Goal: Task Accomplishment & Management: Use online tool/utility

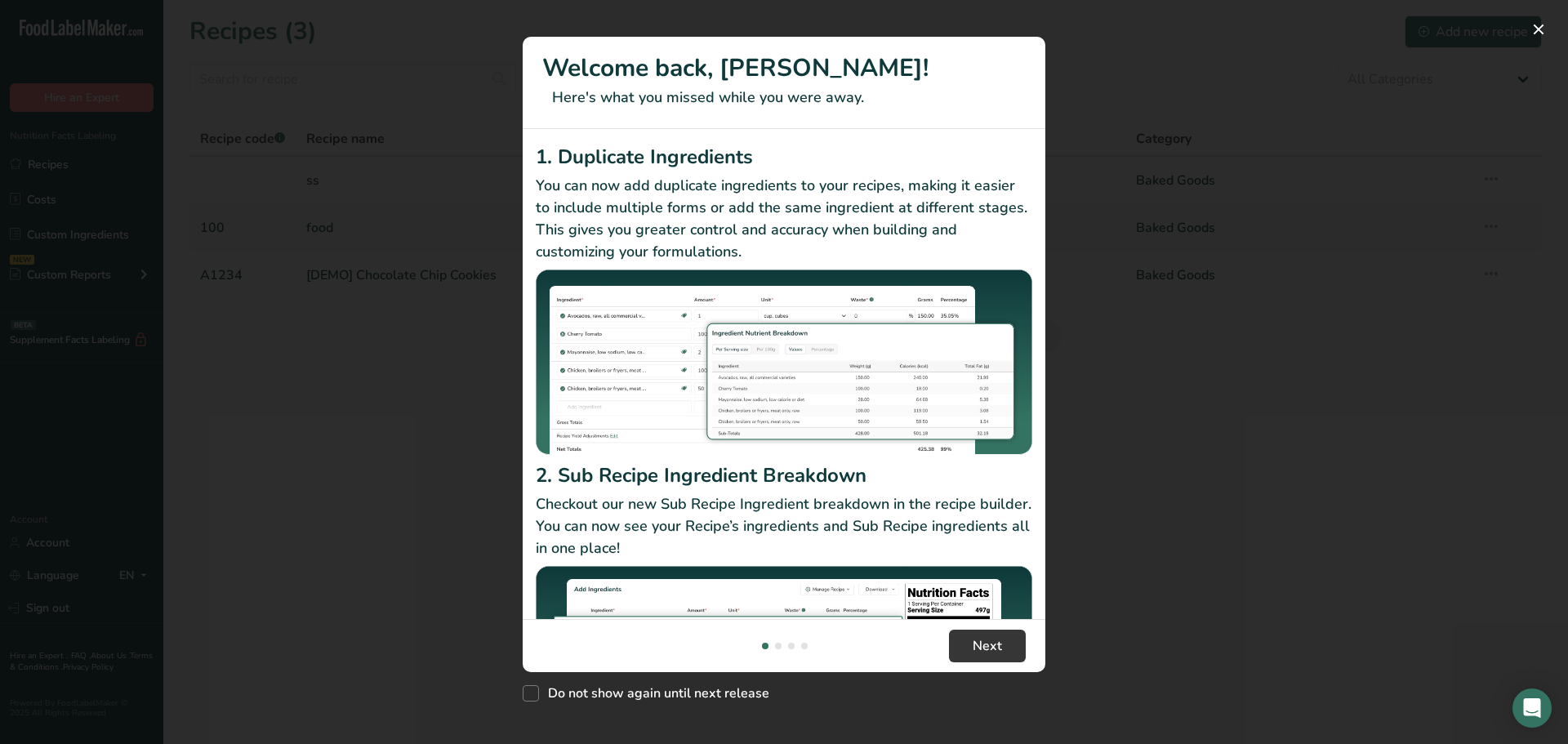
click at [468, 179] on div "New Features" at bounding box center [784, 372] width 1568 height 744
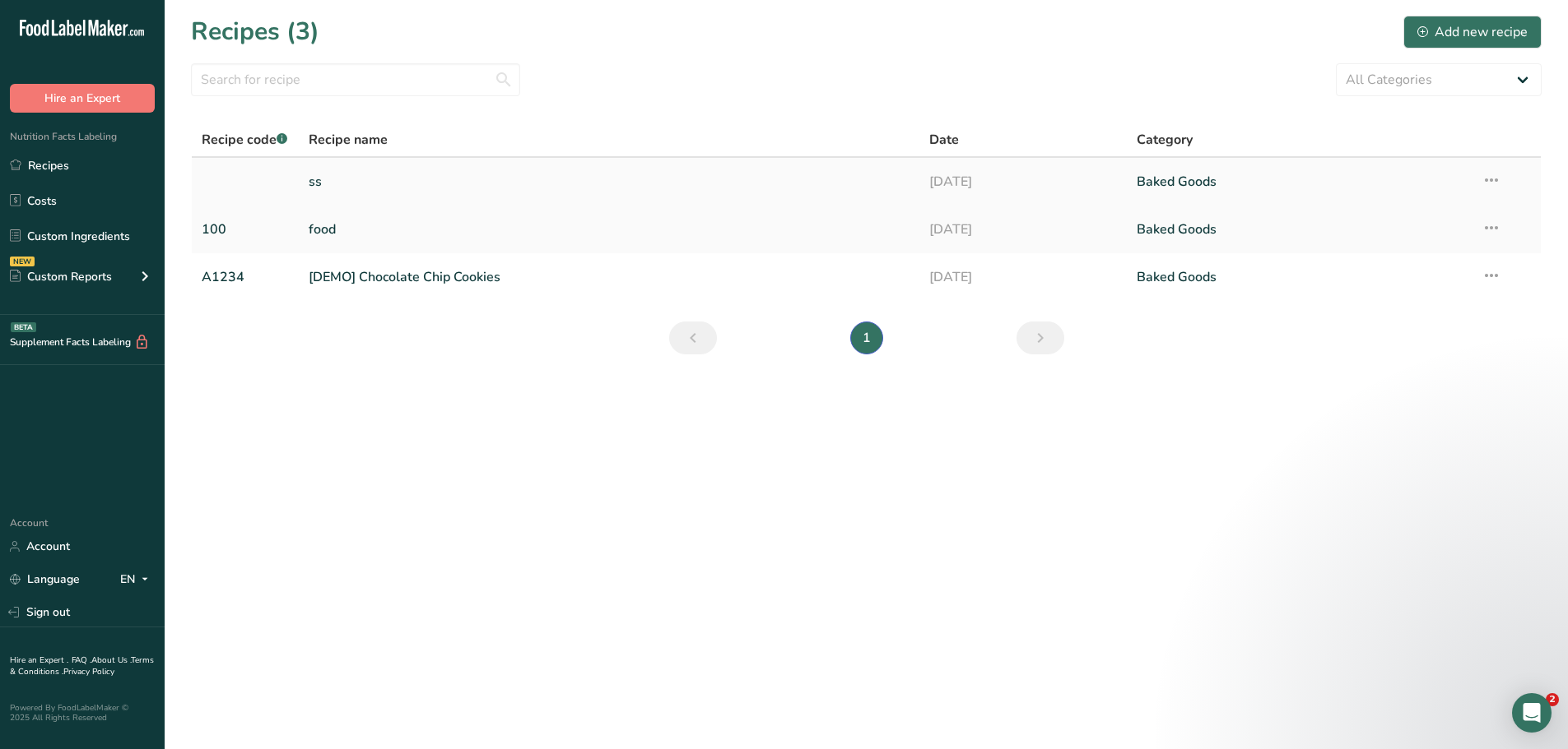
click at [430, 175] on link "ss" at bounding box center [609, 182] width 602 height 35
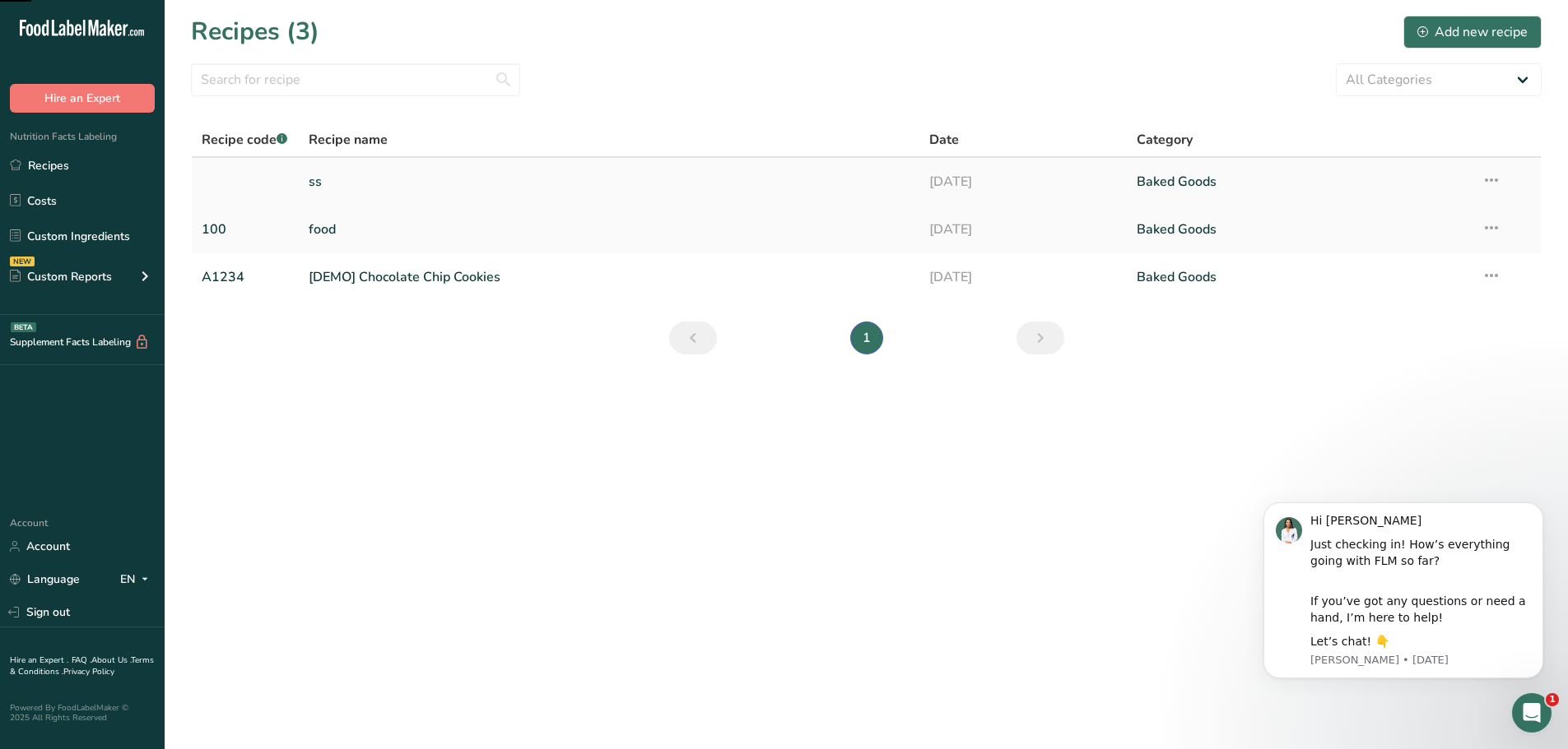
click at [433, 185] on link "ss" at bounding box center [609, 182] width 602 height 35
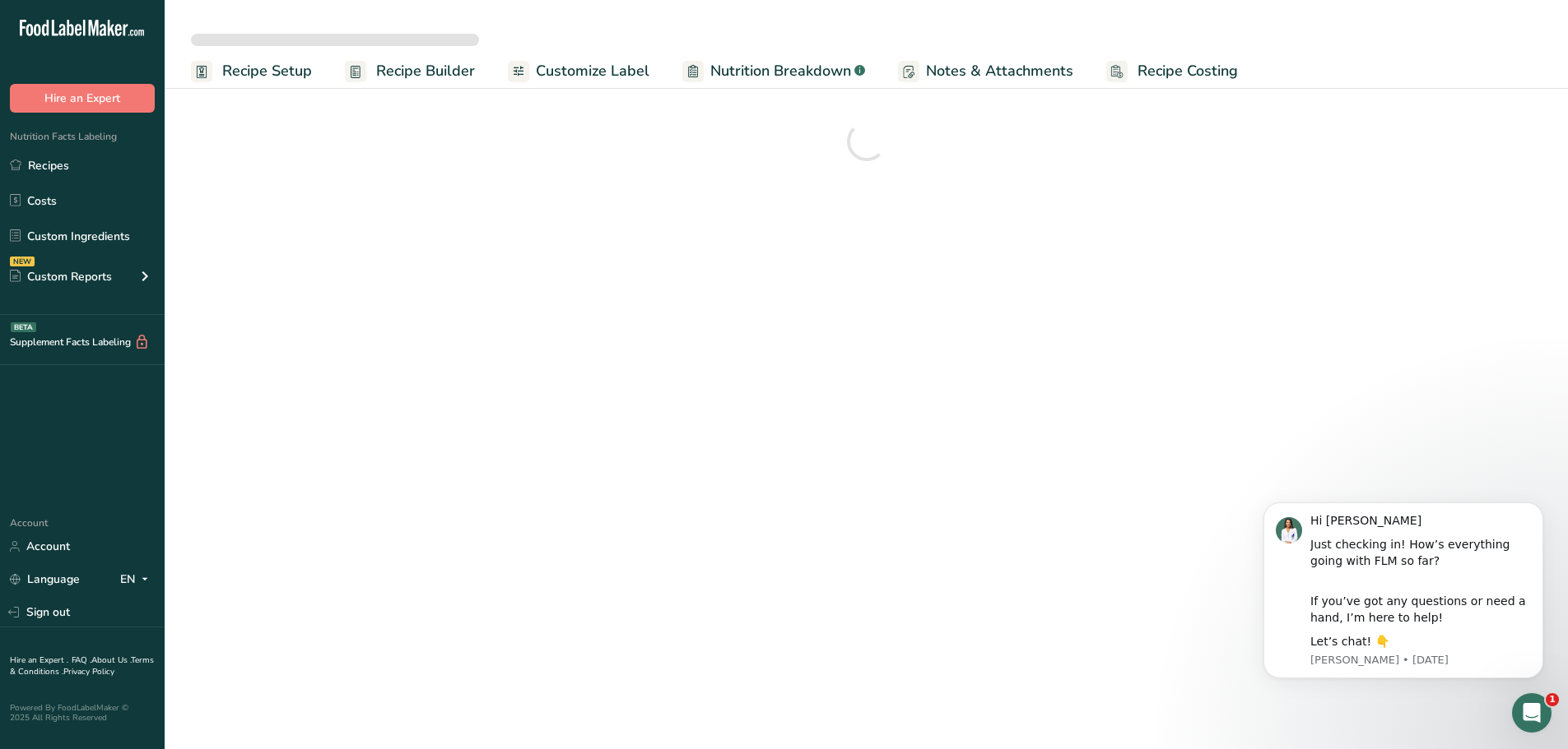
click at [802, 76] on span "Nutrition Breakdown" at bounding box center [781, 71] width 141 height 22
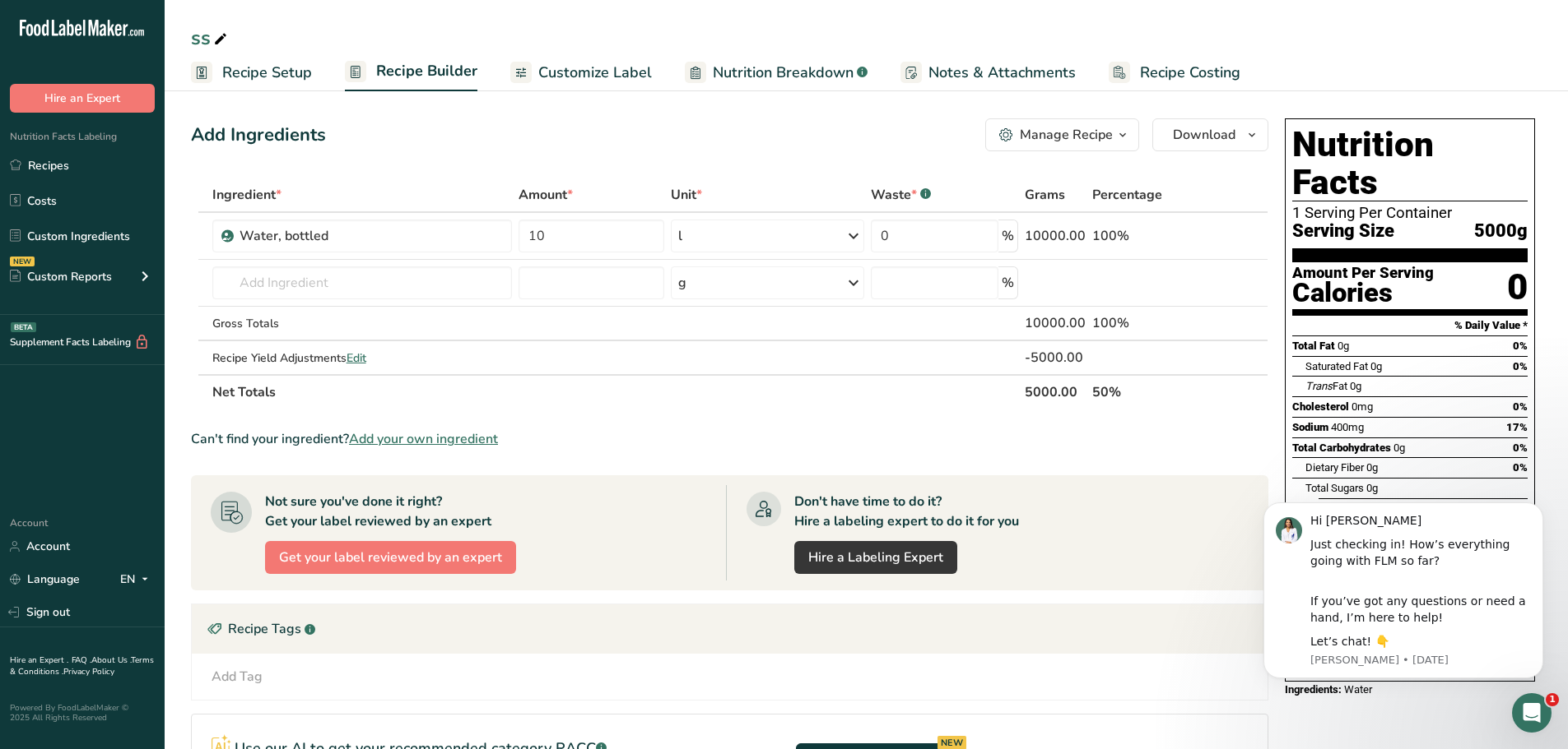
click at [619, 75] on span "Customize Label" at bounding box center [595, 73] width 114 height 22
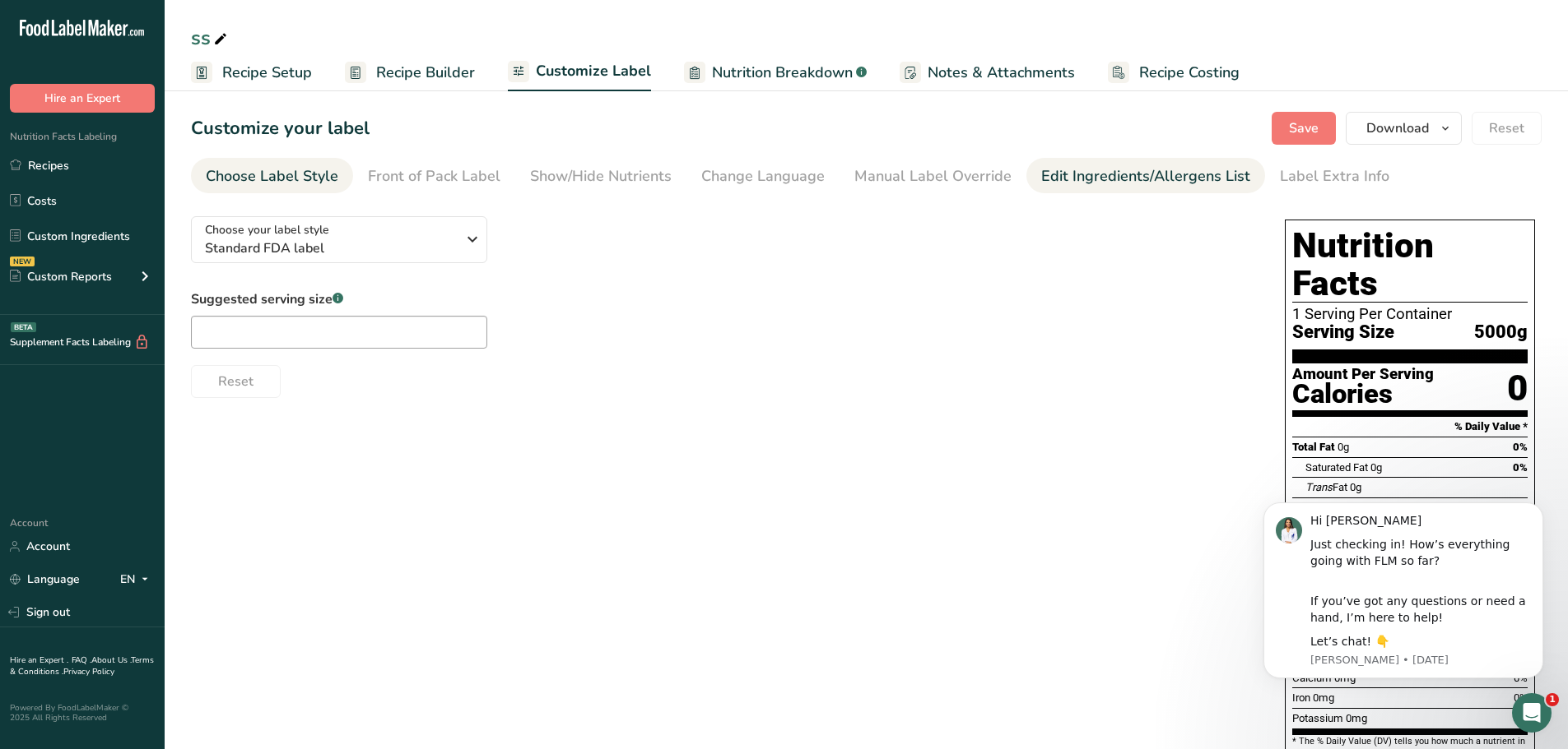
click at [1161, 171] on div "Edit Ingredients/Allergens List" at bounding box center [1146, 176] width 209 height 22
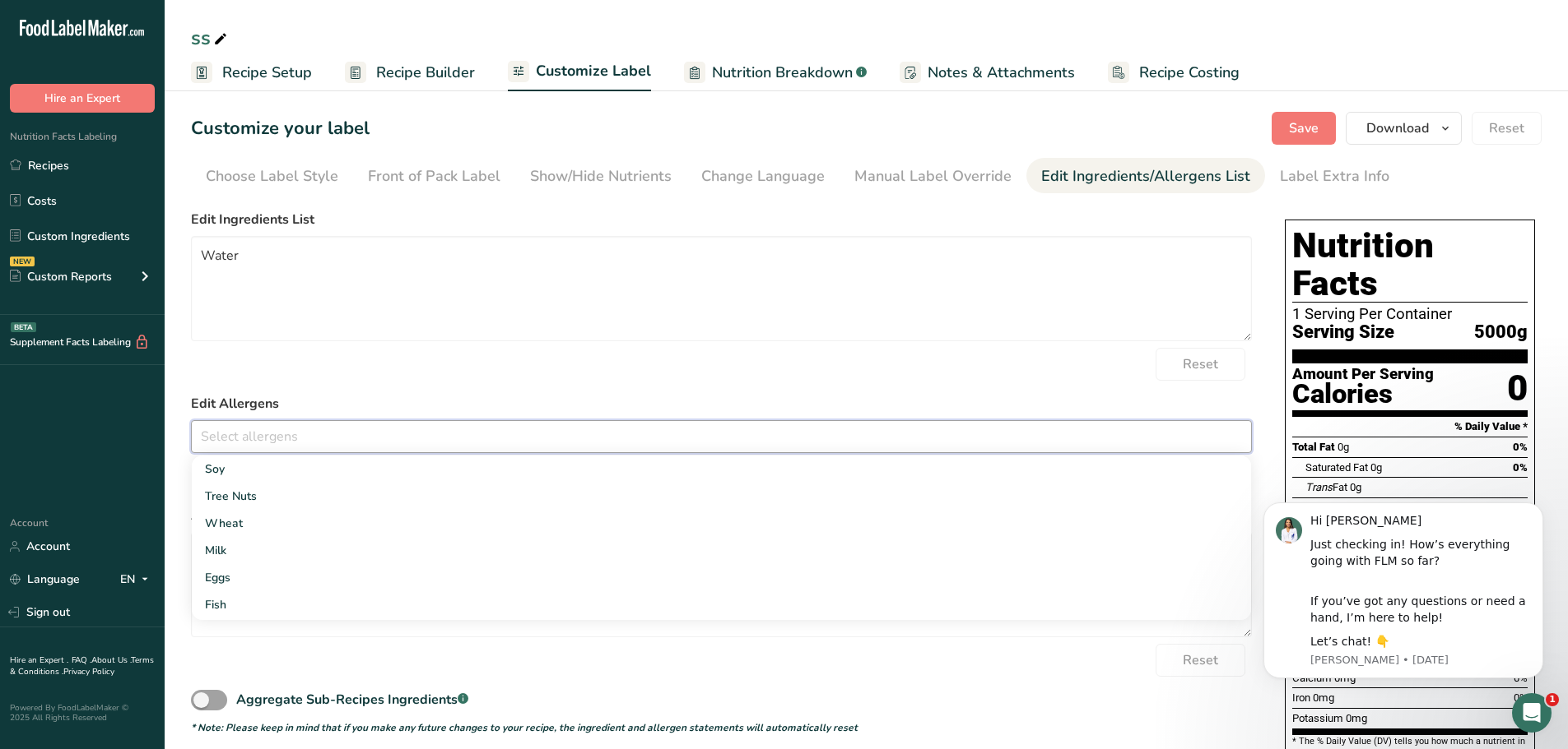
click at [472, 438] on input "text" at bounding box center [721, 436] width 1059 height 26
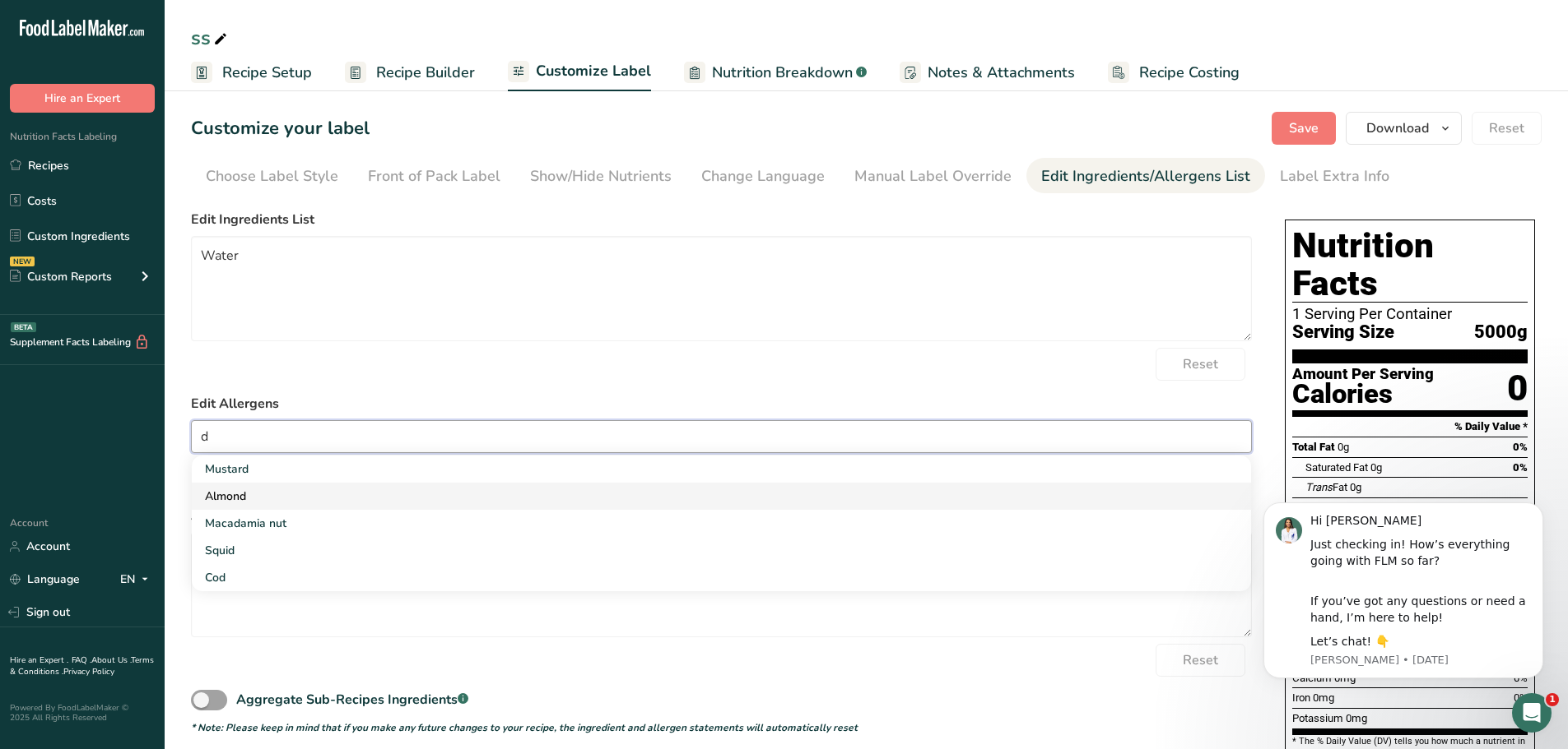
type input "d"
click at [382, 494] on link "Almond" at bounding box center [721, 496] width 1059 height 27
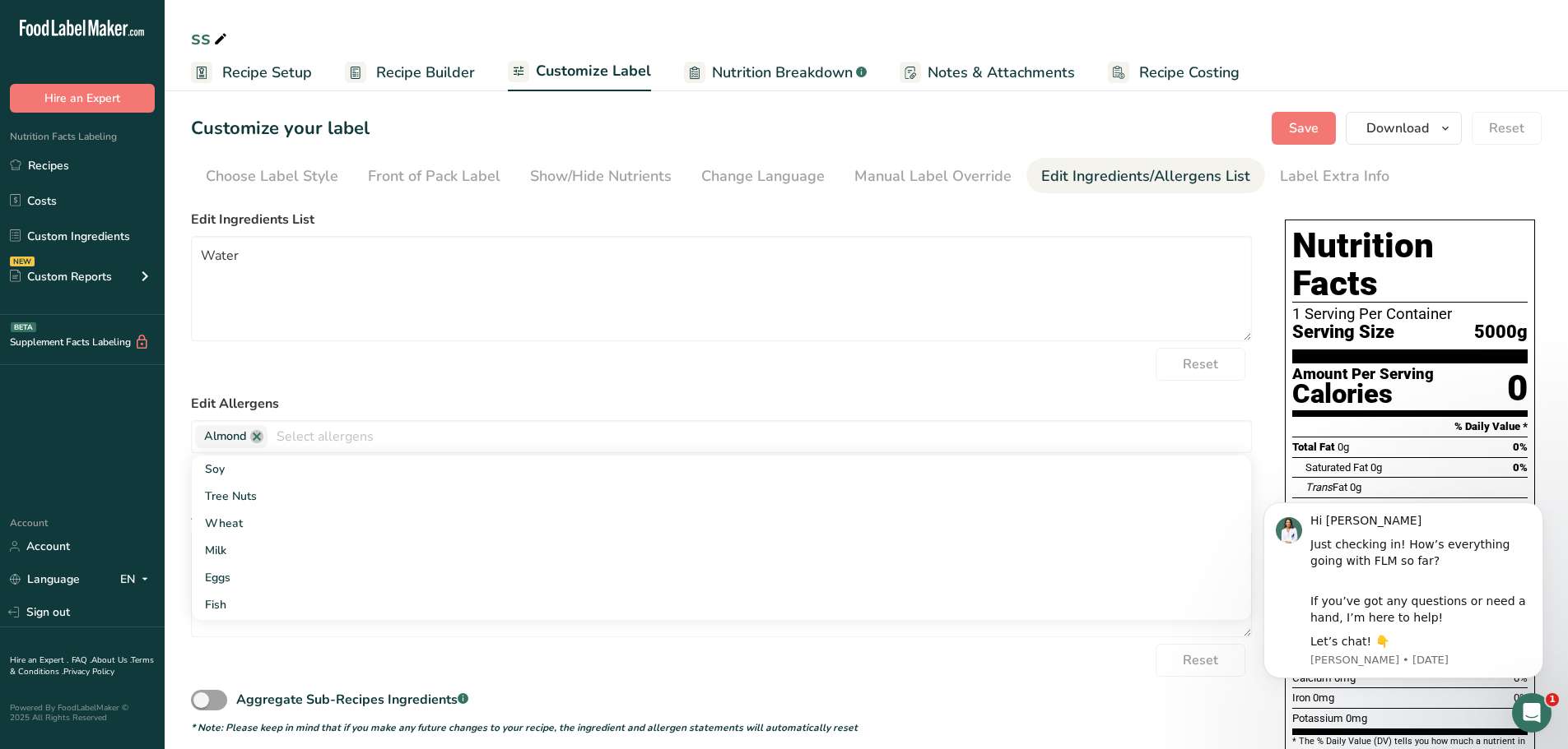
click at [563, 385] on form "Edit Ingredients List Water Reset Edit Allergens Almond Soy Tree Nuts Wheat Mil…" at bounding box center [721, 473] width 1061 height 526
click at [383, 442] on input "text" at bounding box center [758, 436] width 984 height 26
click at [330, 499] on link "Tree Nuts" at bounding box center [721, 496] width 1059 height 27
click at [518, 391] on form "Edit Ingredients List Water Reset Edit Allergens Almond Tree Nuts Soy Wheat Mil…" at bounding box center [721, 473] width 1061 height 526
click at [436, 424] on input "text" at bounding box center [801, 436] width 898 height 26
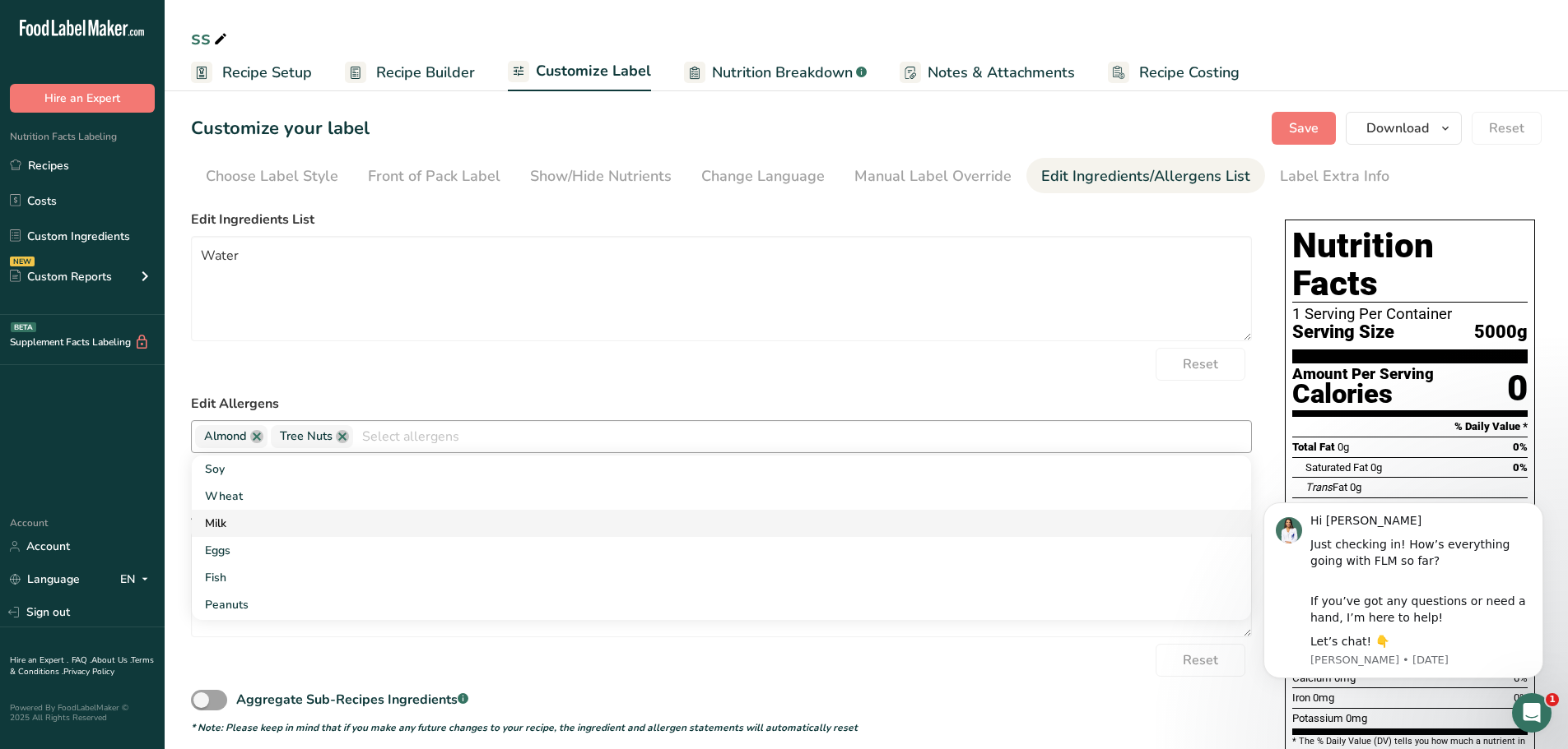
click at [440, 511] on link "Milk" at bounding box center [721, 523] width 1059 height 27
click at [430, 542] on link "Fish" at bounding box center [721, 550] width 1059 height 27
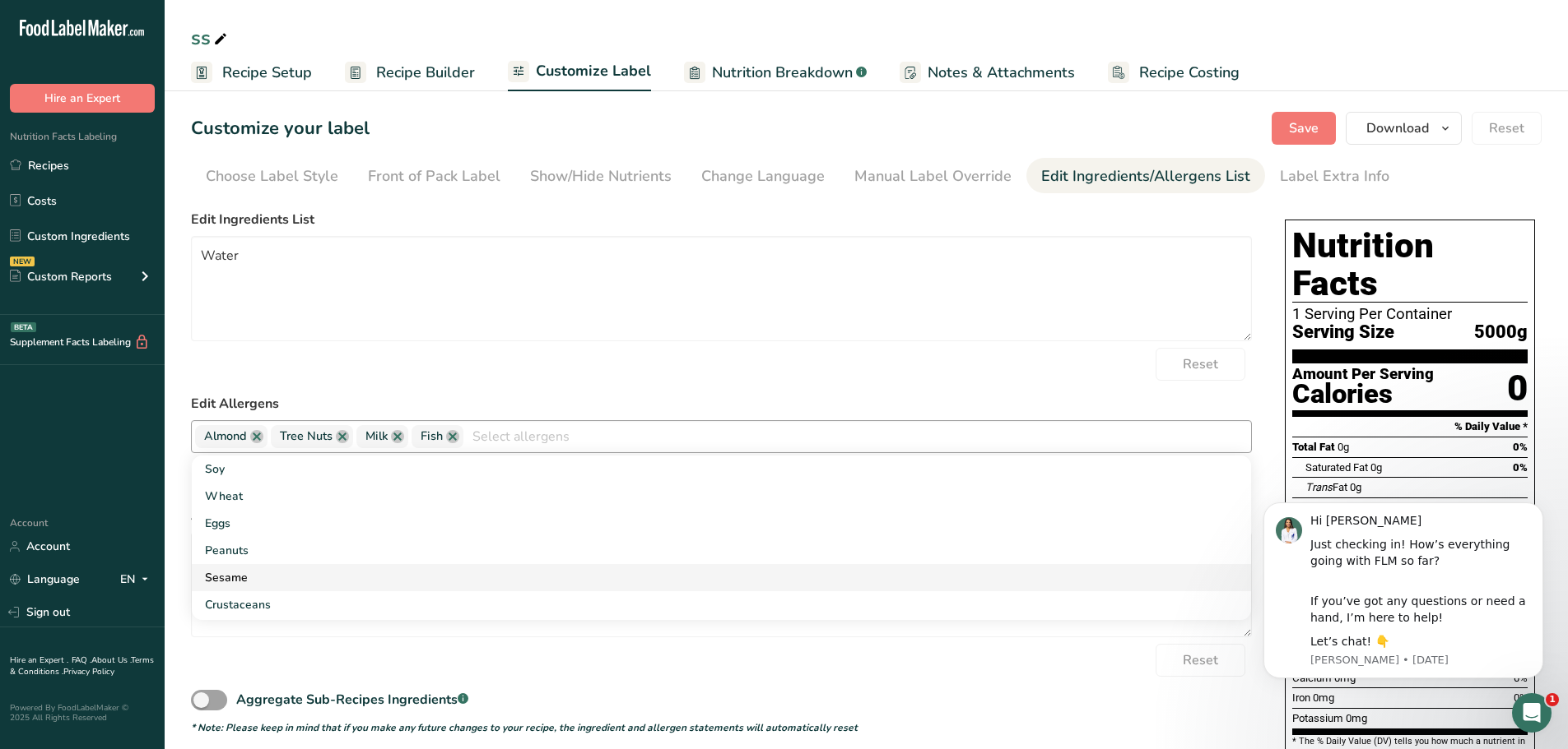
click at [428, 575] on link "Sesame" at bounding box center [721, 578] width 1059 height 27
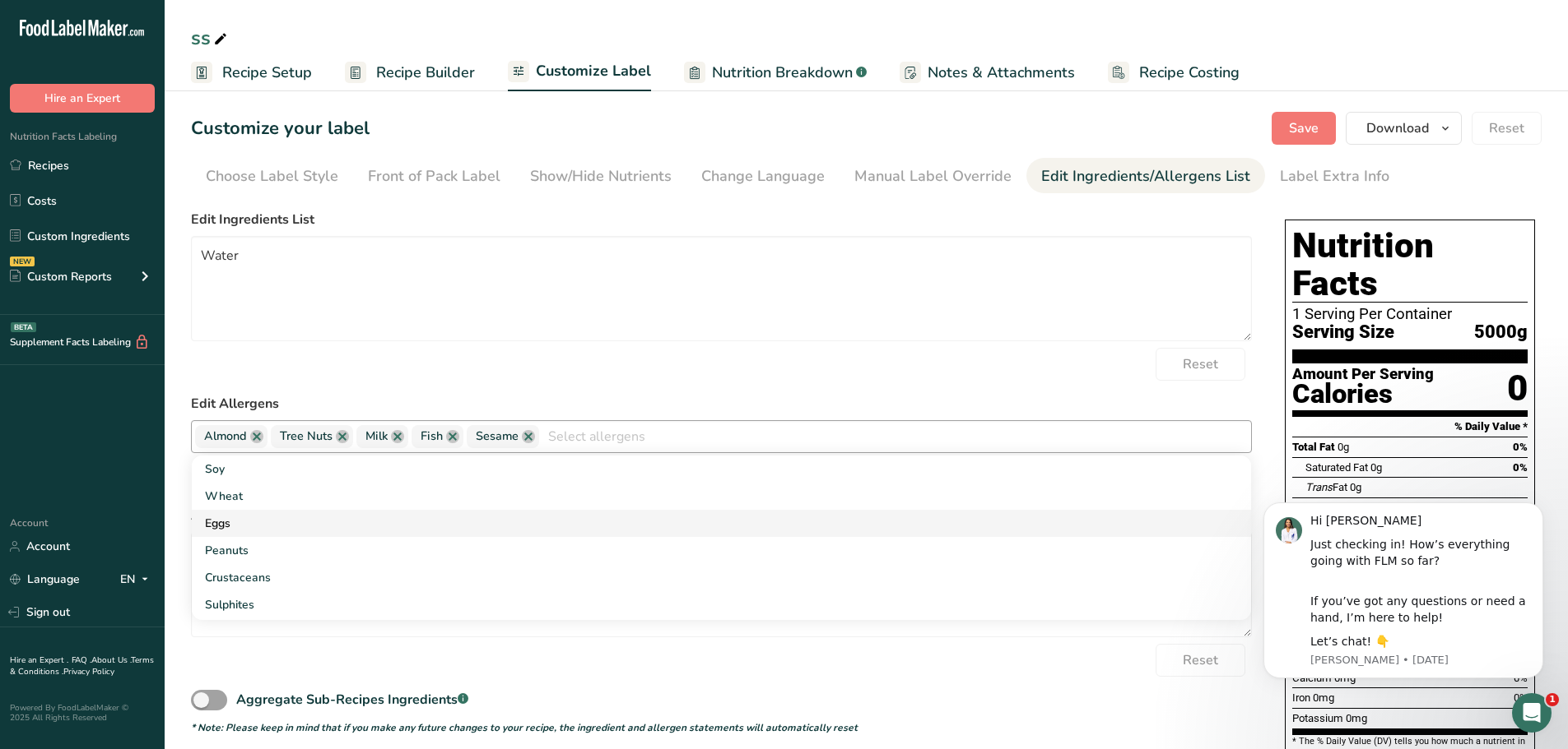
click at [421, 523] on link "Eggs" at bounding box center [721, 523] width 1059 height 27
